Goal: Information Seeking & Learning: Learn about a topic

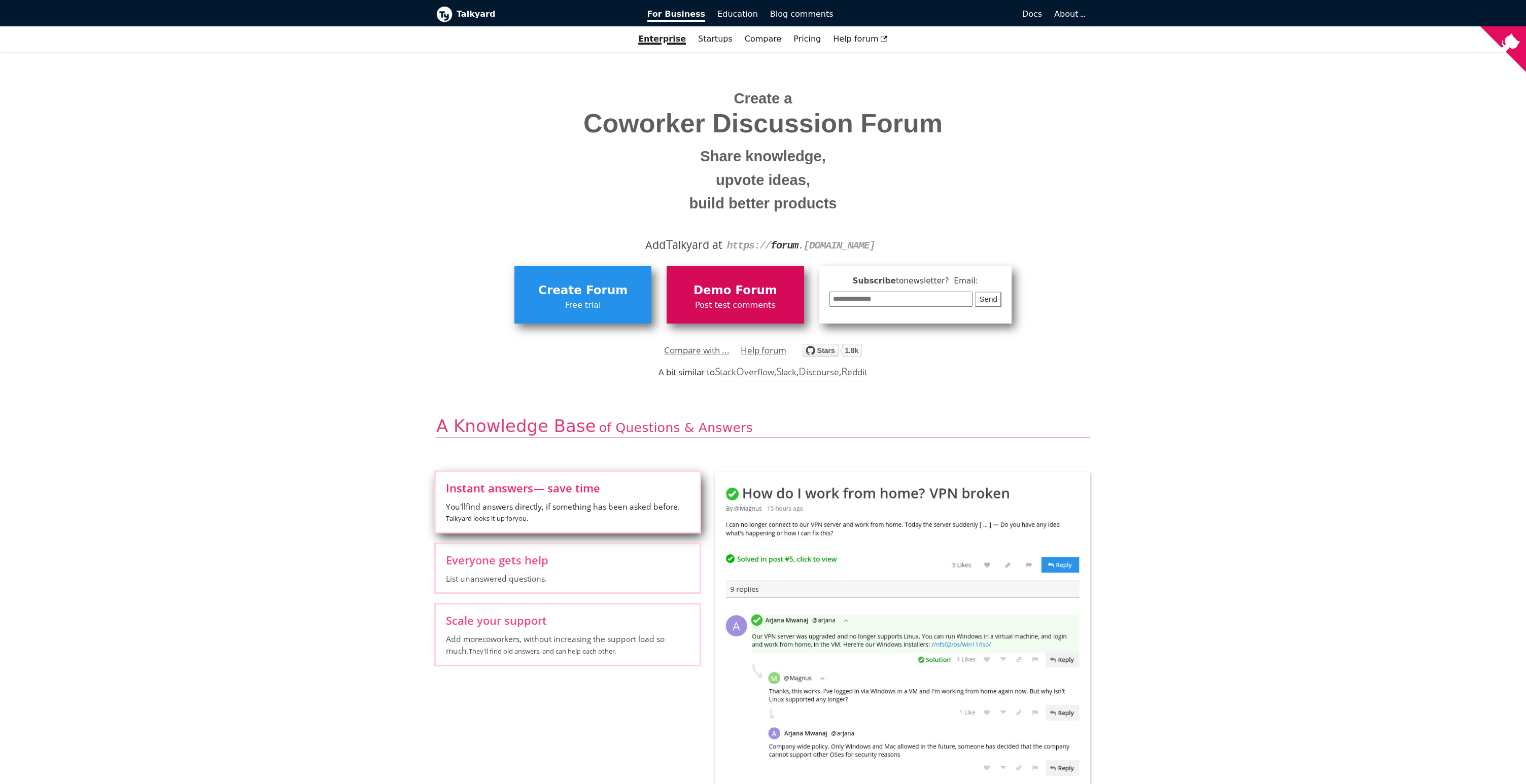
click at [756, 296] on span "Demo Forum" at bounding box center [735, 290] width 127 height 20
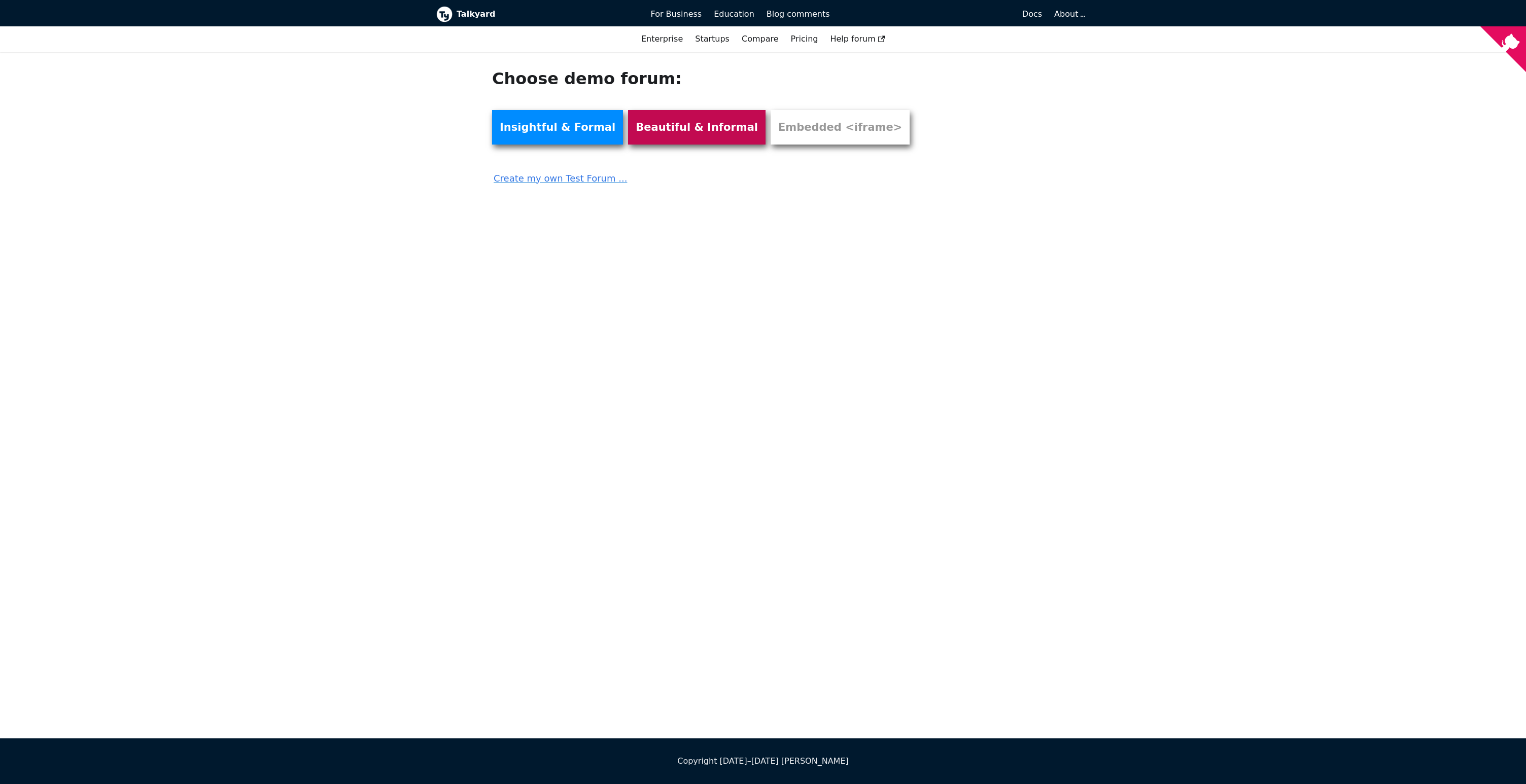
click at [677, 128] on link "Beautiful & Informal" at bounding box center [697, 127] width 138 height 34
click at [809, 40] on link "Pricing" at bounding box center [805, 39] width 40 height 17
